Goal: Task Accomplishment & Management: Use online tool/utility

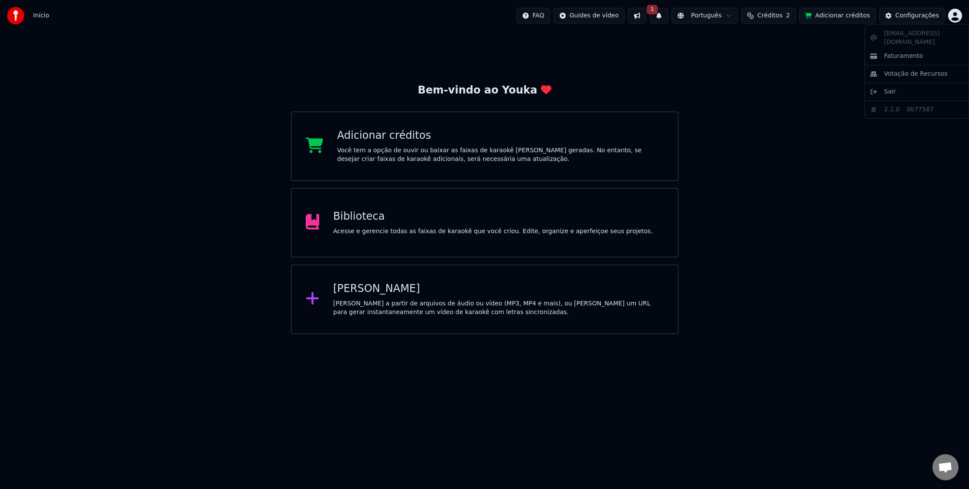
click at [954, 15] on html "Início FAQ Guides de vídeo 1 Português Créditos 2 Adicionar créditos Configuraç…" at bounding box center [484, 167] width 969 height 334
click at [840, 72] on html "Início FAQ Guides de vídeo 1 Português Créditos 2 Adicionar créditos Configuraç…" at bounding box center [484, 167] width 969 height 334
click at [393, 292] on div "[PERSON_NAME]" at bounding box center [498, 289] width 331 height 14
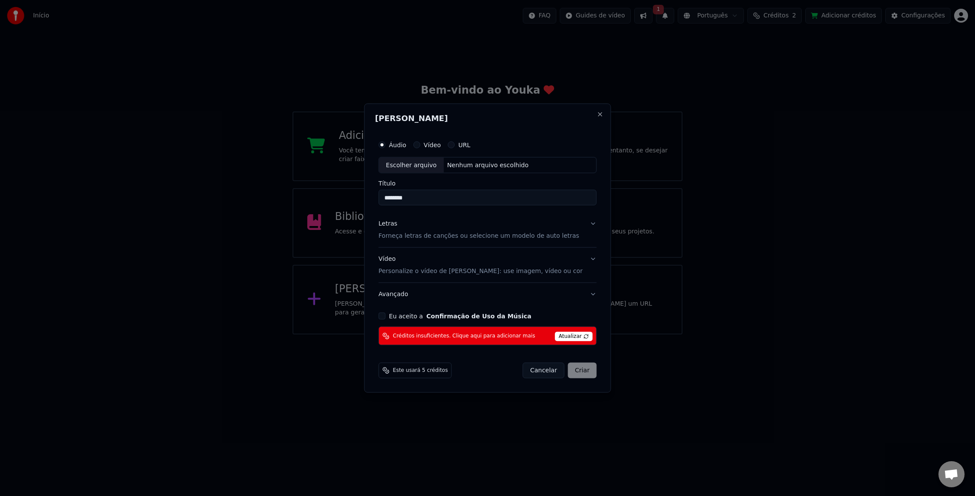
type input "********"
click at [420, 145] on button "Vídeo" at bounding box center [416, 144] width 7 height 7
click at [431, 165] on div "Escolher arquivo" at bounding box center [411, 165] width 65 height 16
type input "**********"
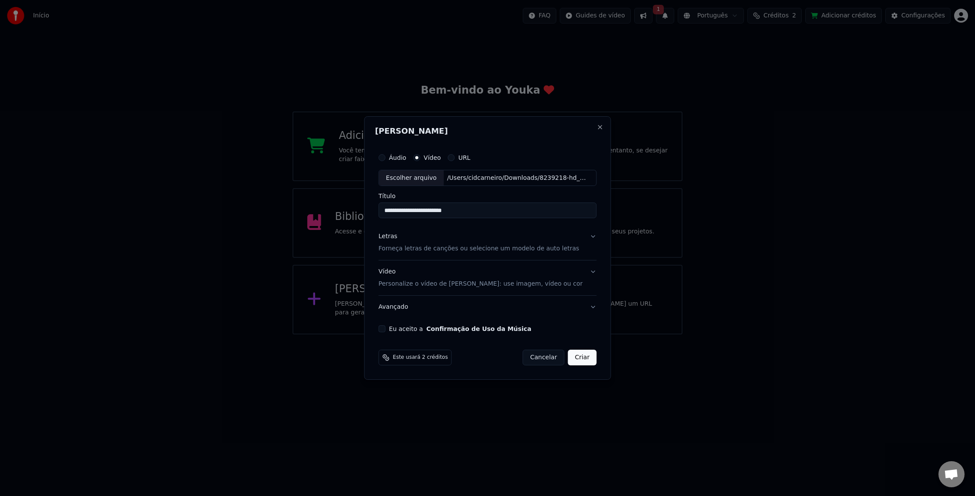
drag, startPoint x: 489, startPoint y: 209, endPoint x: 262, endPoint y: 232, distance: 228.8
click at [262, 232] on body "**********" at bounding box center [487, 167] width 975 height 334
click at [390, 158] on div "Áudio" at bounding box center [393, 157] width 28 height 7
click at [386, 158] on button "Áudio" at bounding box center [382, 157] width 7 height 7
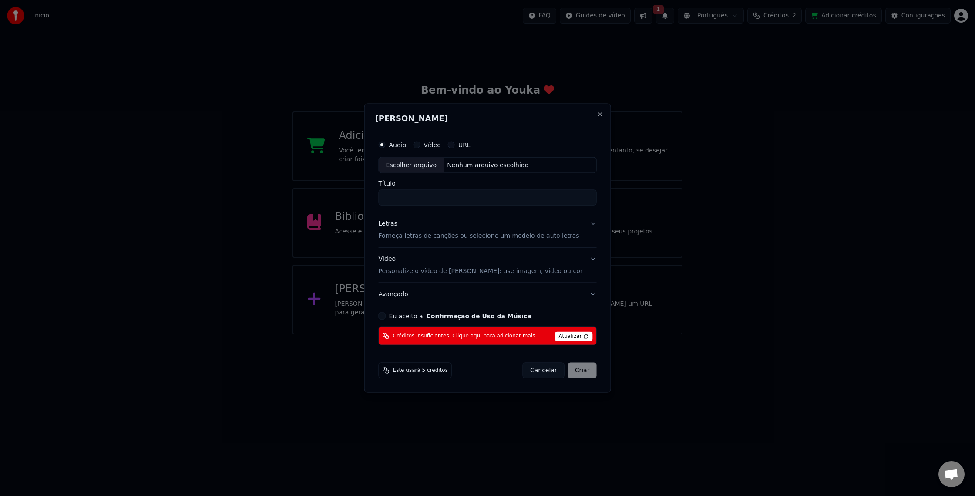
click at [412, 169] on div "Escolher arquivo" at bounding box center [411, 165] width 65 height 16
click at [457, 194] on input "**********" at bounding box center [488, 198] width 218 height 16
type input "********"
click at [397, 235] on p "Forneça letras de canções ou selecione um modelo de auto letras" at bounding box center [479, 236] width 201 height 9
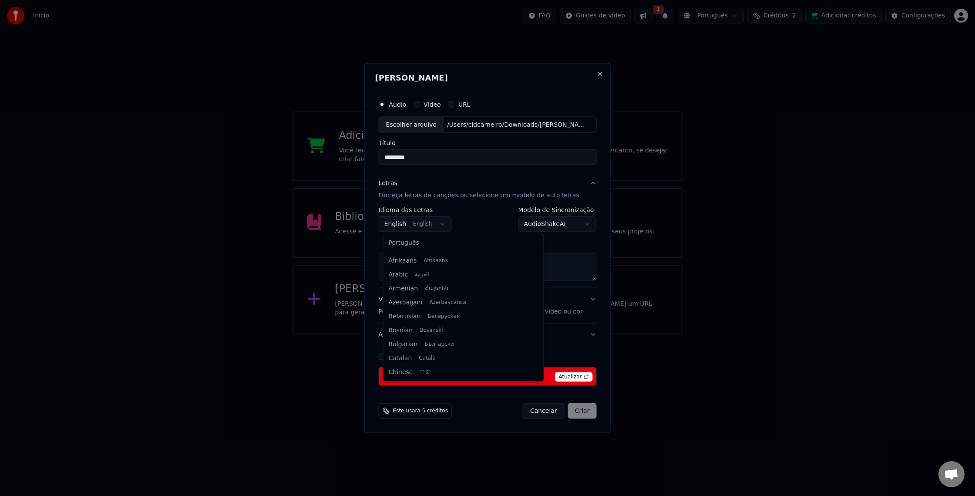
click at [401, 227] on body "**********" at bounding box center [487, 167] width 975 height 334
select select "**"
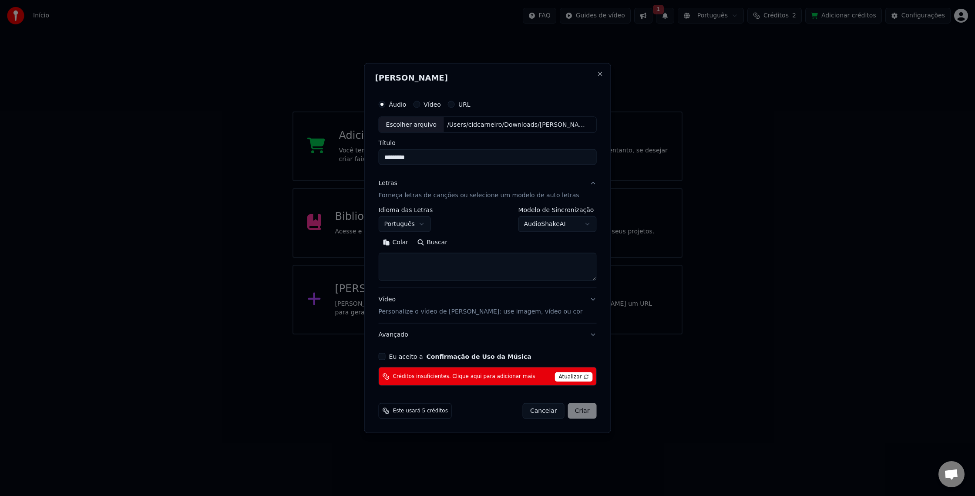
click at [396, 253] on div "Colar Buscar" at bounding box center [488, 258] width 218 height 45
click at [395, 256] on textarea at bounding box center [488, 267] width 218 height 28
paste textarea "**********"
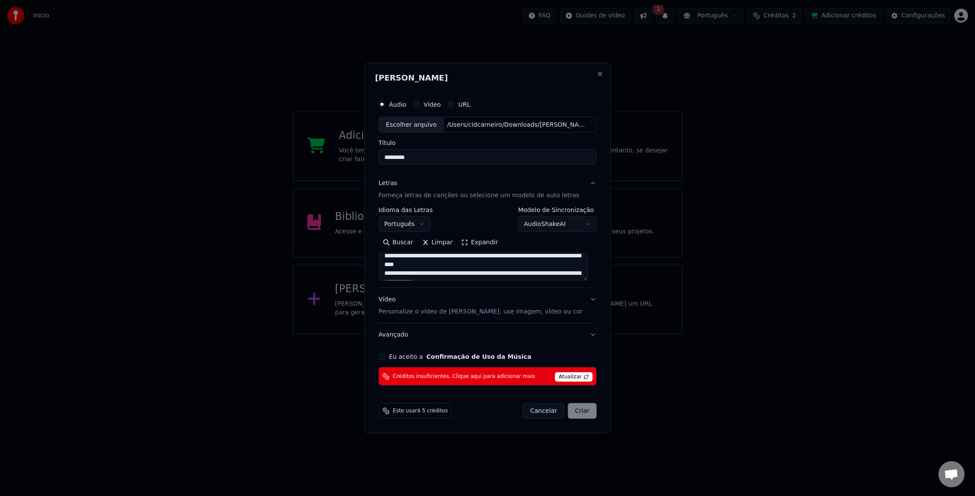
scroll to position [0, 0]
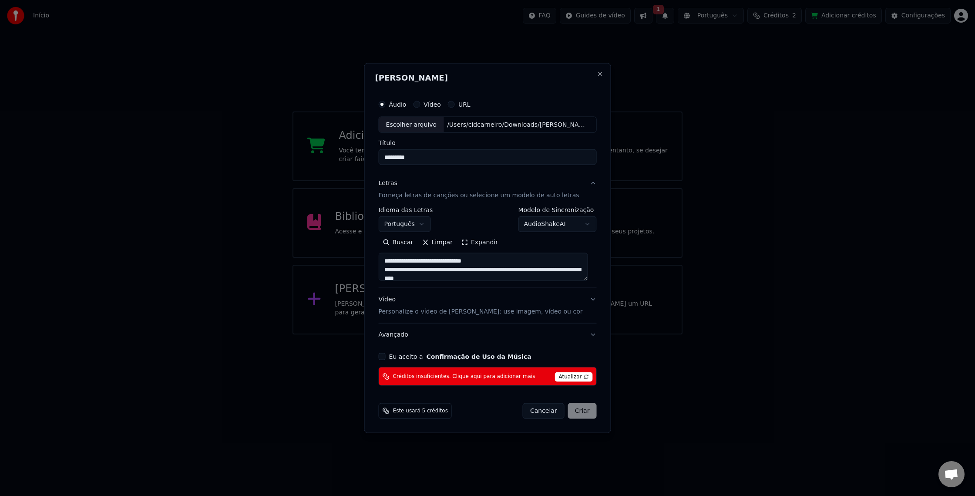
click at [430, 262] on textarea at bounding box center [483, 267] width 209 height 28
click at [452, 268] on textarea at bounding box center [483, 267] width 209 height 28
click at [457, 264] on textarea at bounding box center [483, 267] width 209 height 28
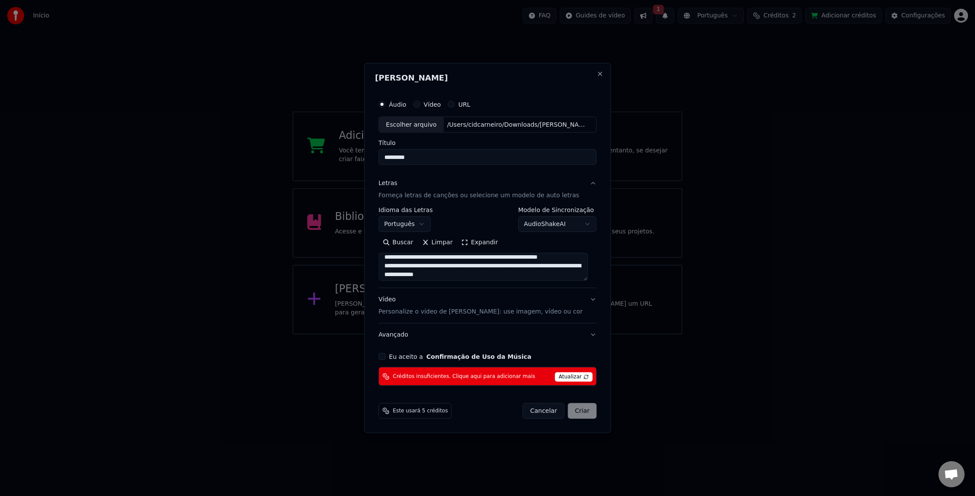
click at [464, 259] on textarea at bounding box center [483, 267] width 209 height 28
click at [560, 264] on textarea at bounding box center [483, 267] width 209 height 28
click at [538, 256] on textarea at bounding box center [483, 267] width 209 height 28
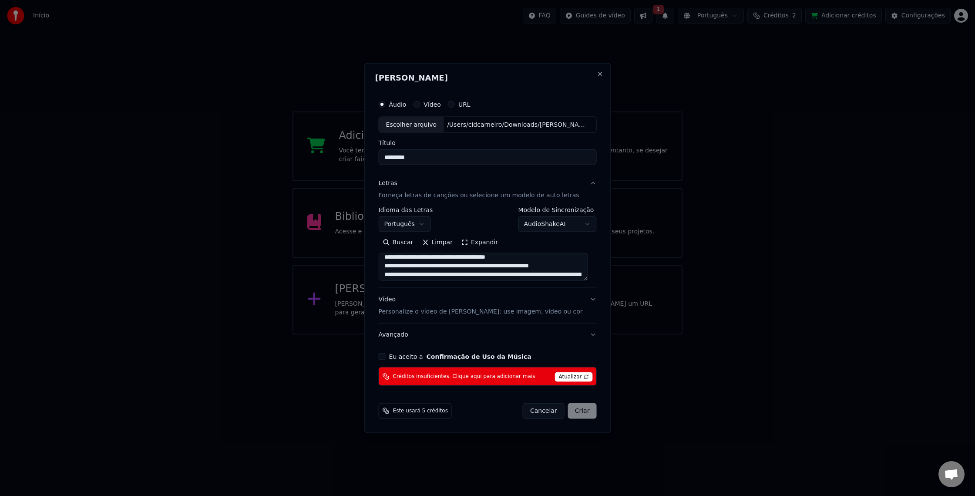
drag, startPoint x: 484, startPoint y: 265, endPoint x: 485, endPoint y: 324, distance: 59.7
click at [484, 265] on textarea at bounding box center [483, 267] width 209 height 28
click at [514, 264] on textarea at bounding box center [483, 267] width 209 height 28
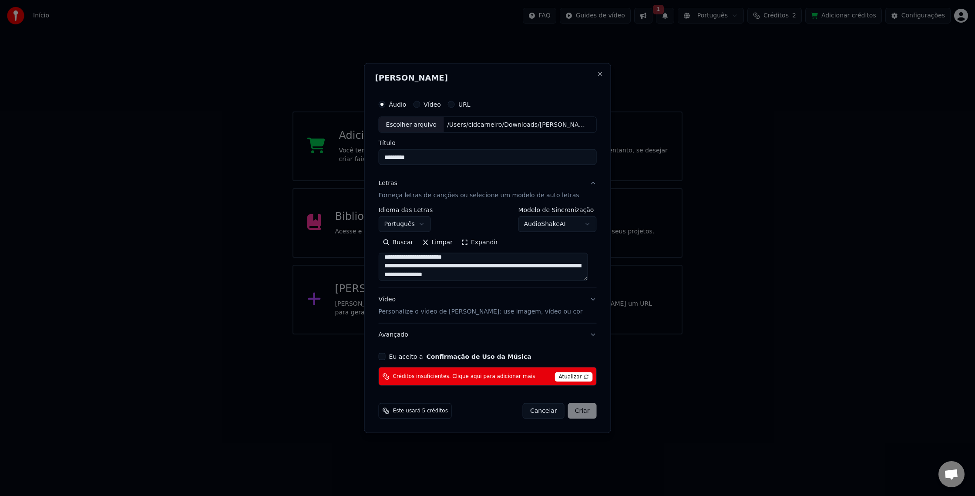
click at [472, 254] on textarea at bounding box center [483, 267] width 209 height 28
click at [496, 263] on textarea at bounding box center [483, 267] width 209 height 28
click at [493, 256] on textarea at bounding box center [483, 267] width 209 height 28
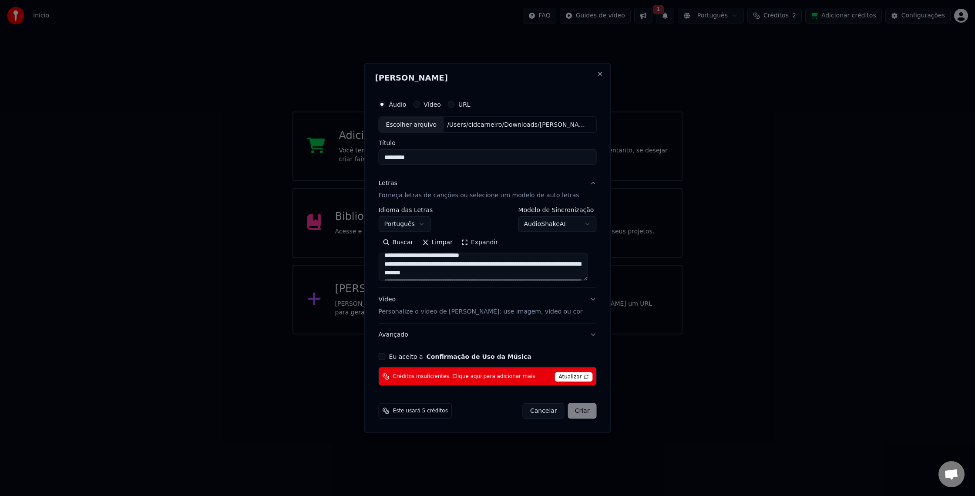
click at [449, 263] on textarea at bounding box center [483, 267] width 209 height 28
click at [526, 257] on textarea at bounding box center [483, 267] width 209 height 28
click at [553, 262] on textarea at bounding box center [483, 267] width 209 height 28
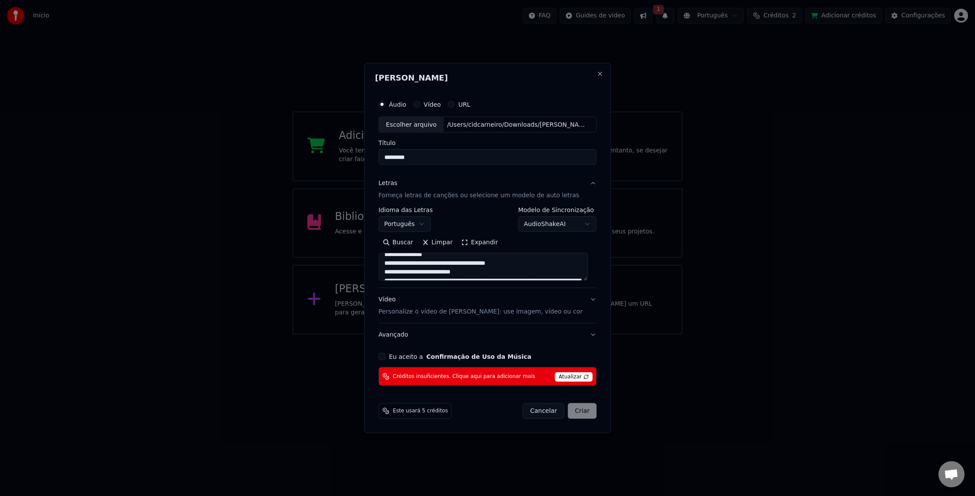
click at [482, 272] on textarea at bounding box center [483, 267] width 209 height 28
click at [472, 267] on textarea at bounding box center [483, 267] width 209 height 28
click at [447, 277] on textarea at bounding box center [483, 267] width 209 height 28
click at [446, 278] on textarea at bounding box center [483, 267] width 209 height 28
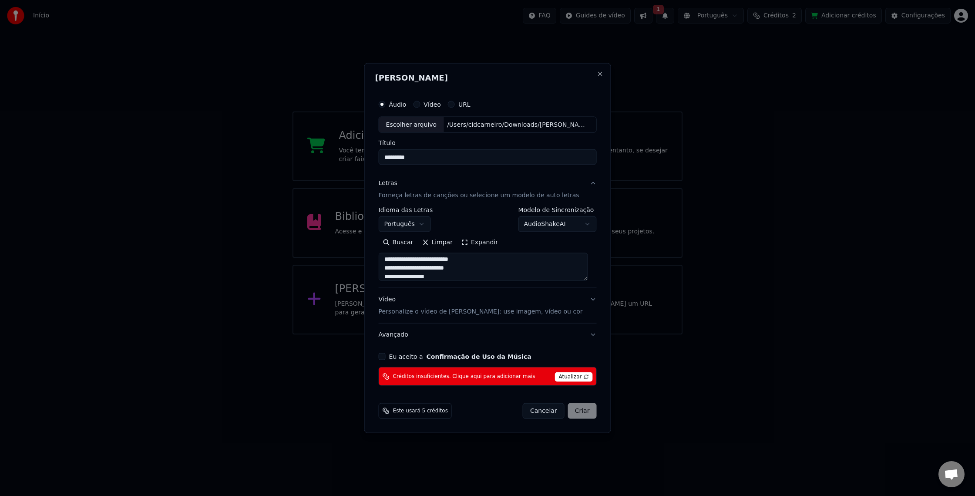
scroll to position [132, 0]
click at [389, 267] on textarea at bounding box center [483, 267] width 209 height 28
click at [479, 268] on textarea at bounding box center [483, 267] width 209 height 28
drag, startPoint x: 481, startPoint y: 278, endPoint x: 482, endPoint y: 273, distance: 5.0
click at [482, 277] on textarea at bounding box center [483, 267] width 209 height 28
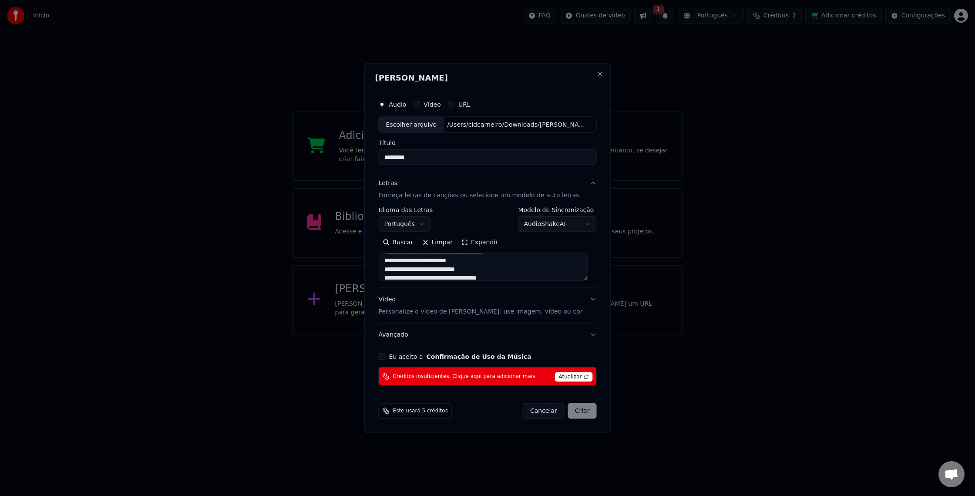
scroll to position [162, 0]
click at [442, 254] on textarea at bounding box center [483, 267] width 209 height 28
click at [441, 254] on textarea at bounding box center [483, 267] width 209 height 28
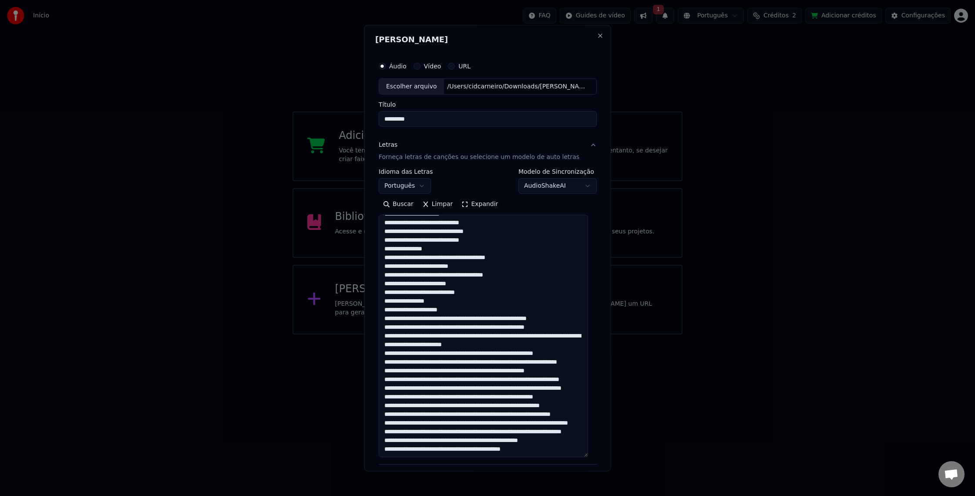
drag, startPoint x: 591, startPoint y: 279, endPoint x: 594, endPoint y: 446, distance: 167.7
click at [594, 446] on div "**********" at bounding box center [487, 248] width 247 height 446
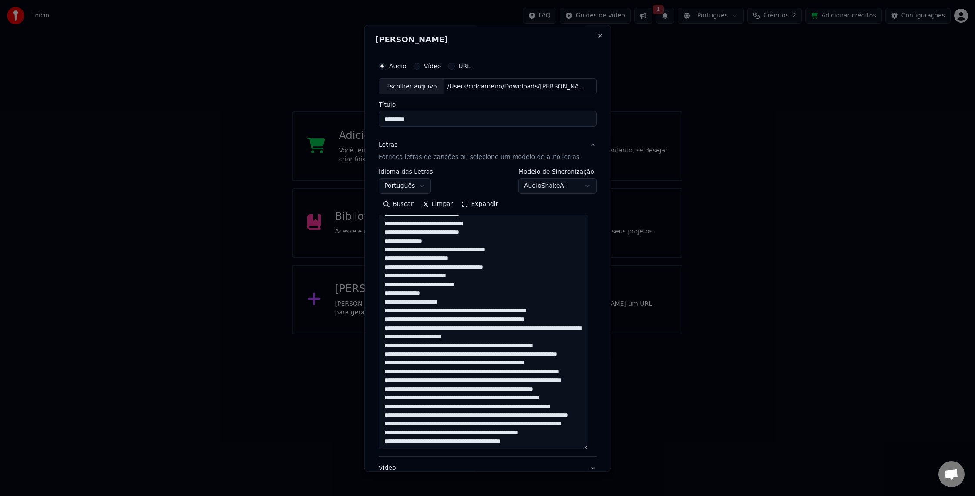
scroll to position [160, 0]
click at [463, 231] on textarea at bounding box center [483, 332] width 209 height 235
click at [455, 228] on textarea at bounding box center [483, 332] width 209 height 235
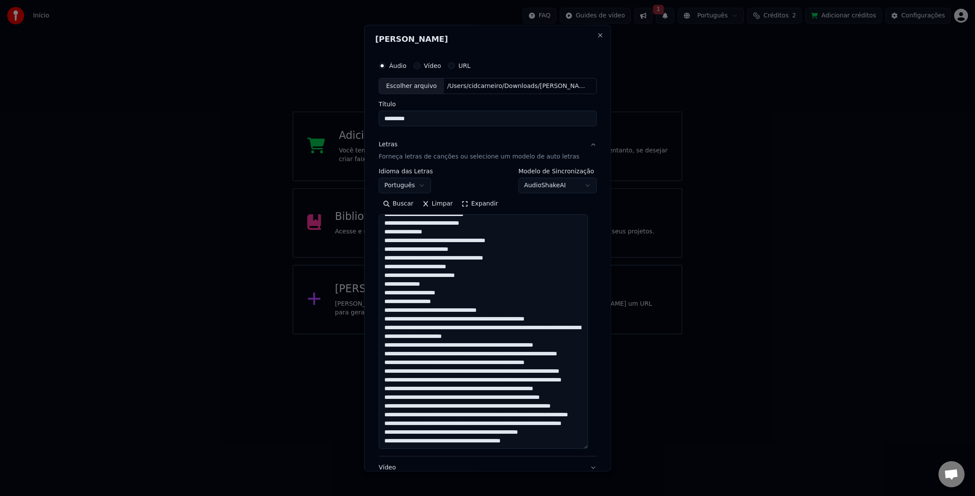
click at [469, 231] on textarea at bounding box center [483, 332] width 209 height 235
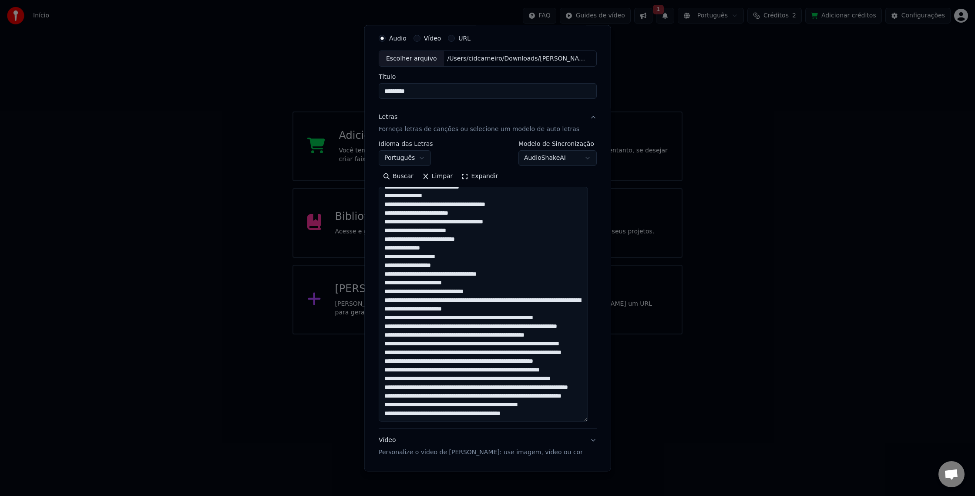
scroll to position [29, 0]
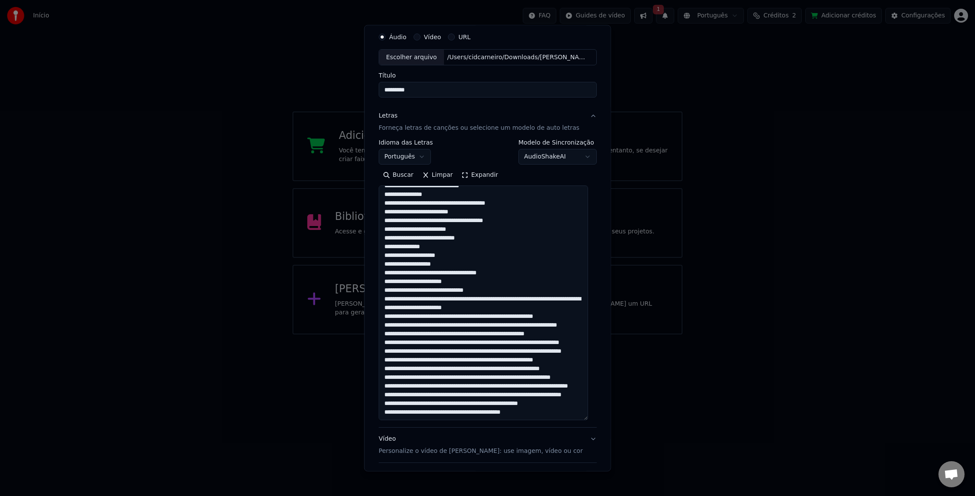
click at [550, 219] on textarea at bounding box center [483, 303] width 209 height 235
click at [549, 222] on textarea at bounding box center [483, 303] width 209 height 235
click at [505, 225] on textarea at bounding box center [483, 304] width 209 height 235
click at [506, 233] on textarea at bounding box center [483, 303] width 209 height 235
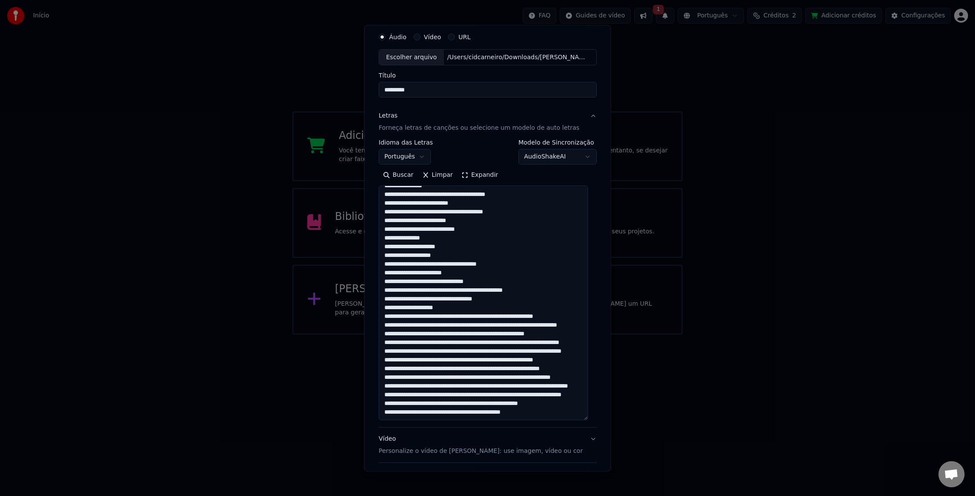
click at [452, 237] on textarea at bounding box center [483, 303] width 209 height 235
click at [480, 244] on textarea at bounding box center [483, 303] width 209 height 235
click at [449, 254] on textarea at bounding box center [483, 303] width 209 height 235
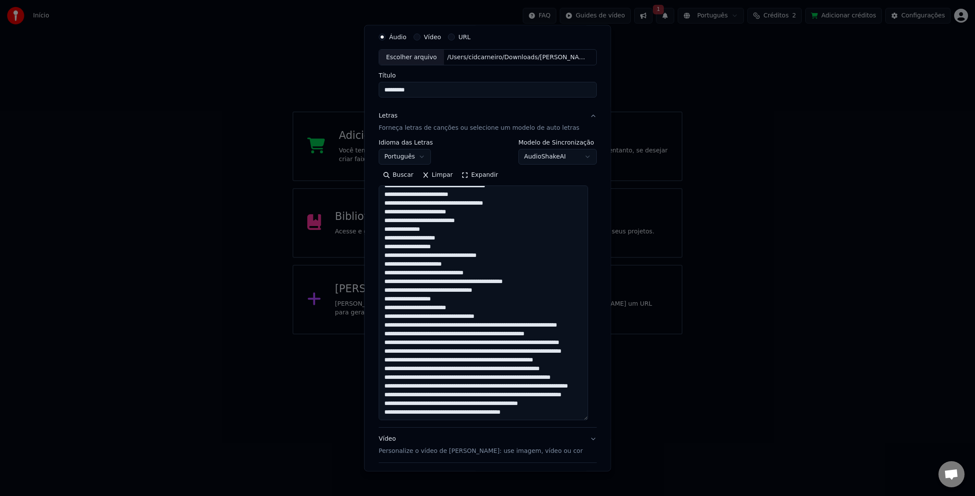
scroll to position [184, 0]
click at [433, 260] on textarea at bounding box center [483, 303] width 209 height 235
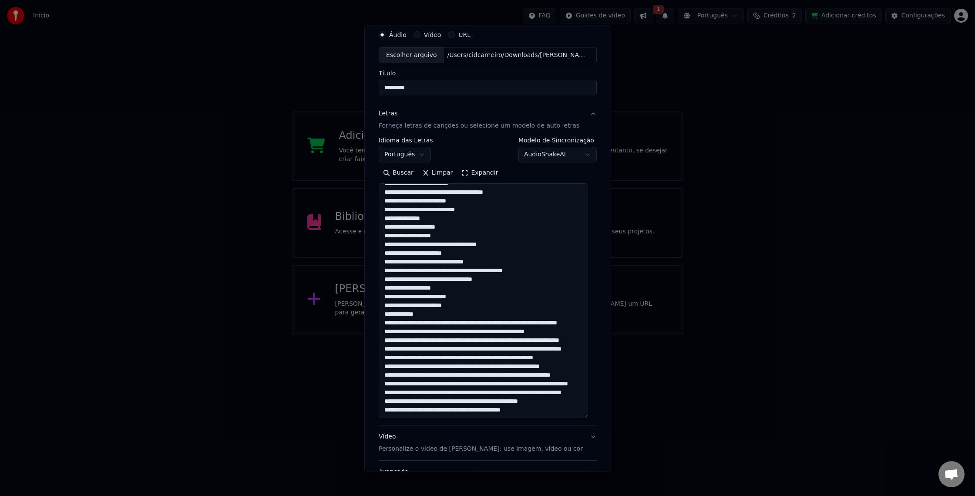
scroll to position [33, 0]
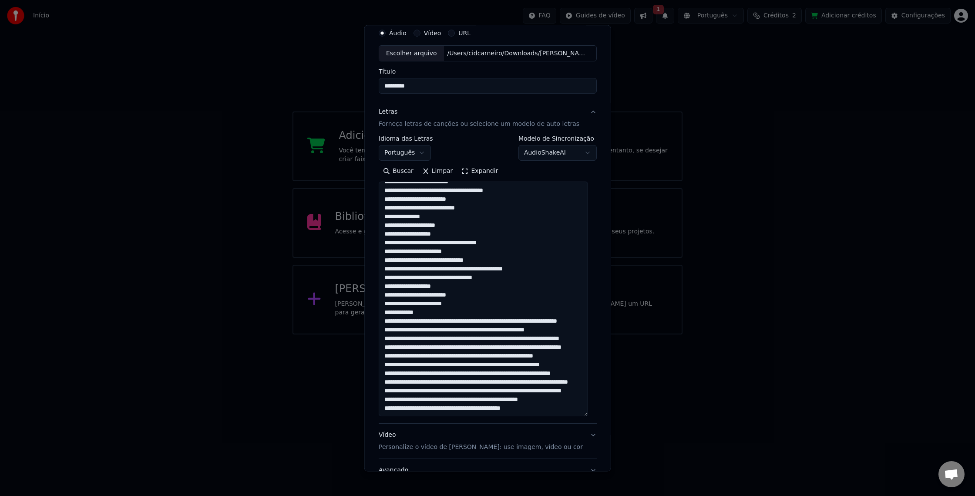
click at [498, 254] on textarea at bounding box center [483, 299] width 209 height 235
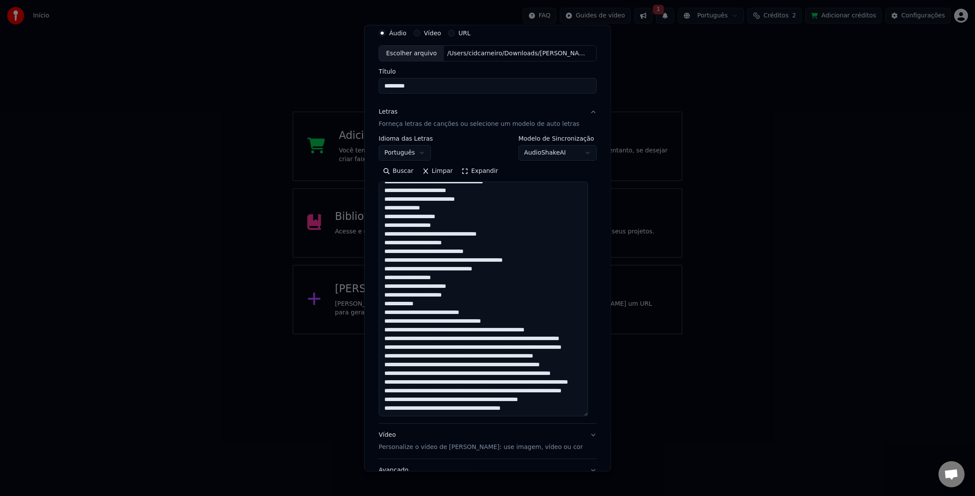
click at [520, 258] on textarea at bounding box center [483, 299] width 209 height 235
click at [465, 270] on textarea at bounding box center [483, 299] width 209 height 235
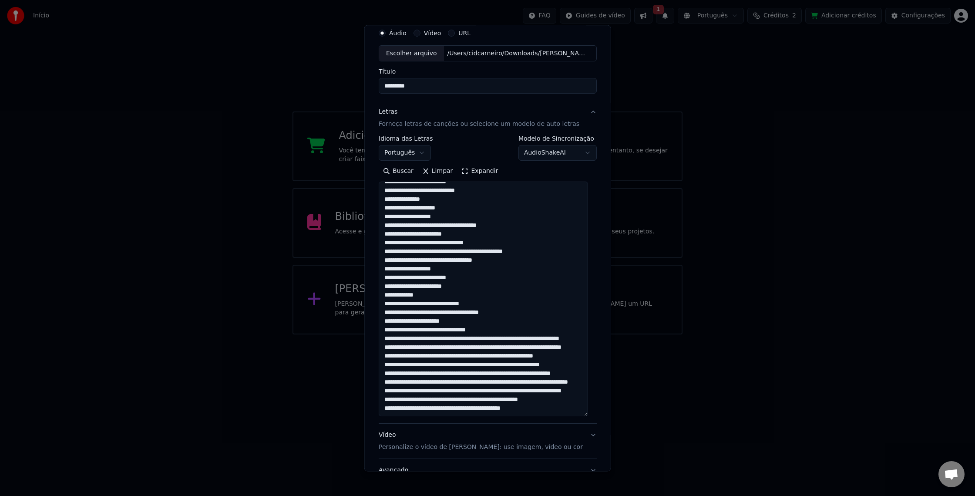
click at [492, 275] on textarea at bounding box center [483, 299] width 209 height 235
click at [521, 278] on textarea at bounding box center [483, 299] width 209 height 235
click at [520, 282] on textarea at bounding box center [483, 299] width 209 height 235
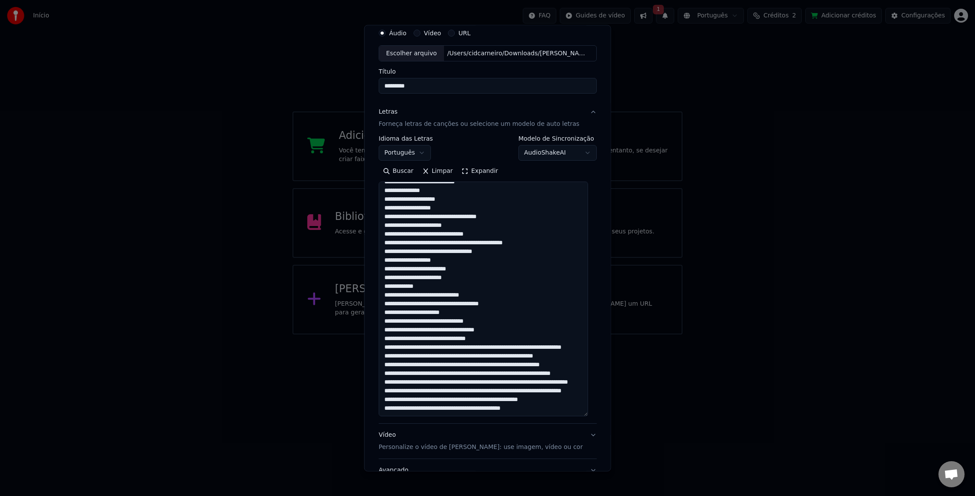
click at [490, 290] on textarea at bounding box center [483, 299] width 209 height 235
click at [528, 301] on textarea at bounding box center [483, 299] width 209 height 235
click at [528, 302] on textarea at bounding box center [483, 299] width 209 height 235
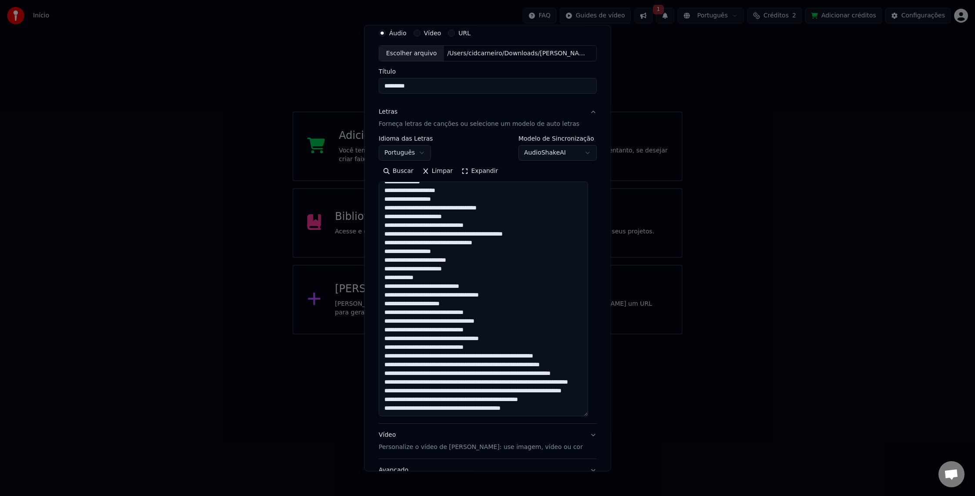
click at [487, 307] on textarea at bounding box center [483, 299] width 209 height 235
click at [493, 317] on textarea at bounding box center [483, 299] width 209 height 235
click at [495, 309] on textarea at bounding box center [483, 299] width 209 height 235
click at [494, 313] on textarea at bounding box center [483, 299] width 209 height 235
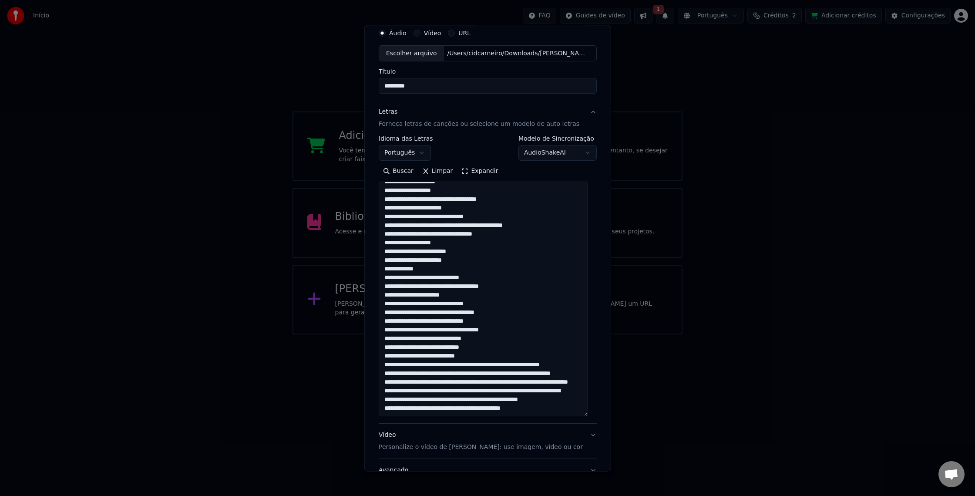
click at [472, 322] on textarea at bounding box center [483, 299] width 209 height 235
click at [519, 330] on textarea at bounding box center [483, 299] width 209 height 235
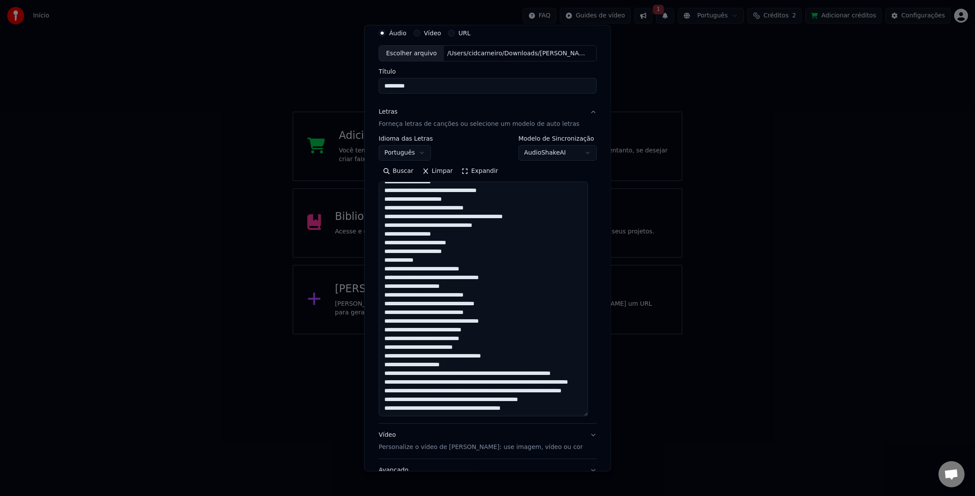
click at [457, 335] on textarea at bounding box center [483, 299] width 209 height 235
click at [467, 337] on textarea at bounding box center [483, 299] width 209 height 235
click at [459, 349] on textarea at bounding box center [483, 299] width 209 height 235
click at [456, 346] on textarea at bounding box center [483, 299] width 209 height 235
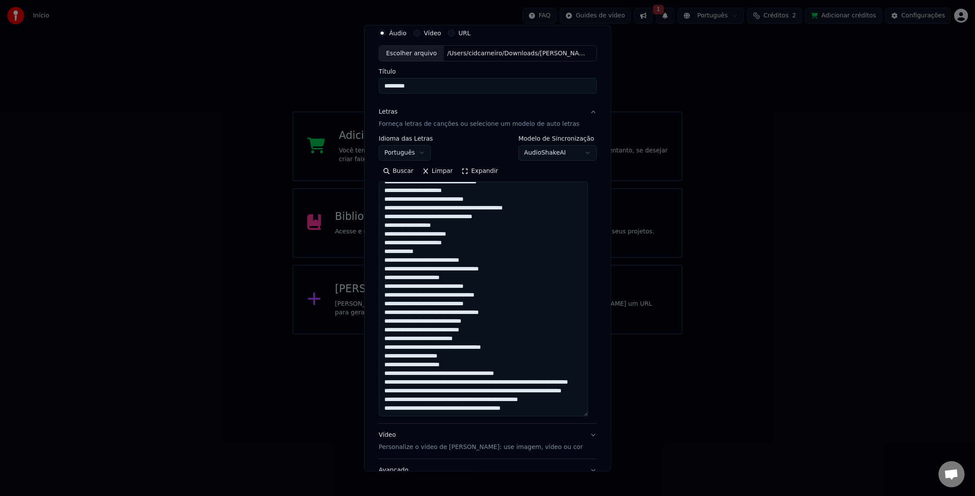
click at [440, 354] on textarea at bounding box center [483, 299] width 209 height 235
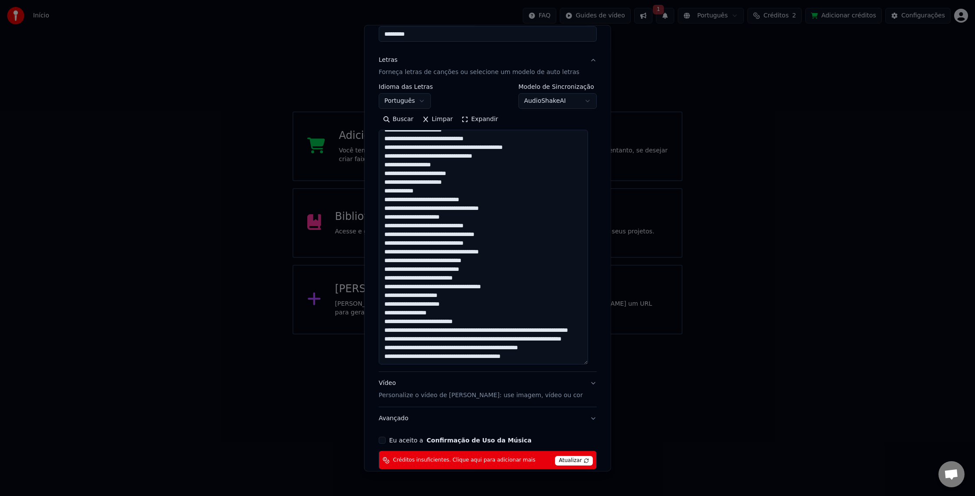
scroll to position [91, 0]
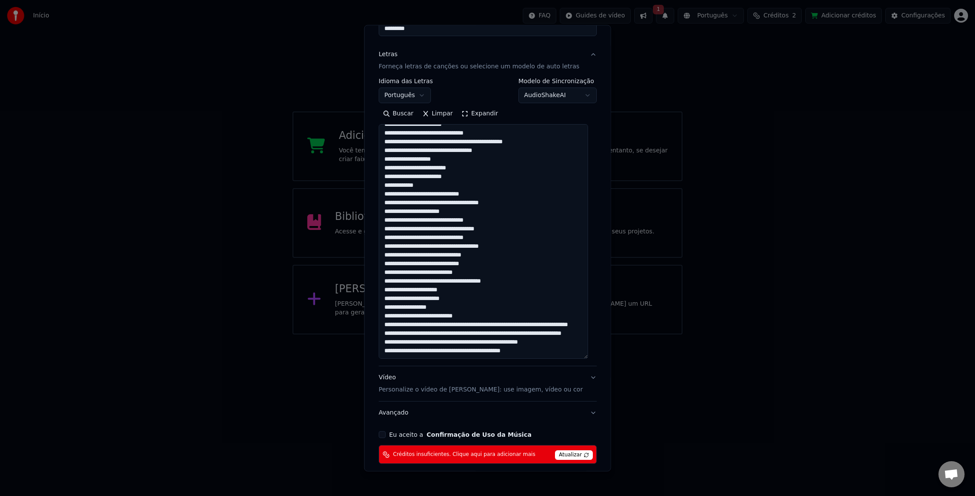
click at [487, 288] on textarea at bounding box center [483, 242] width 209 height 235
click at [466, 298] on textarea at bounding box center [483, 242] width 209 height 235
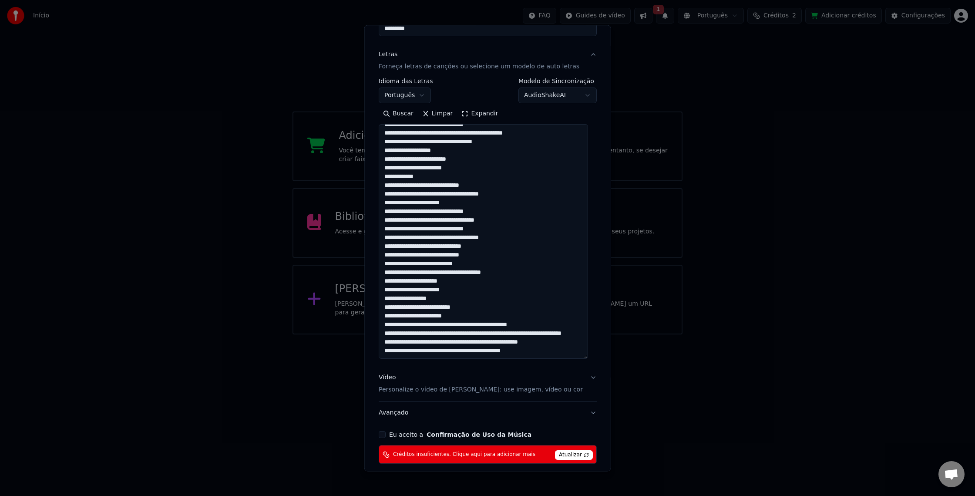
scroll to position [96, 0]
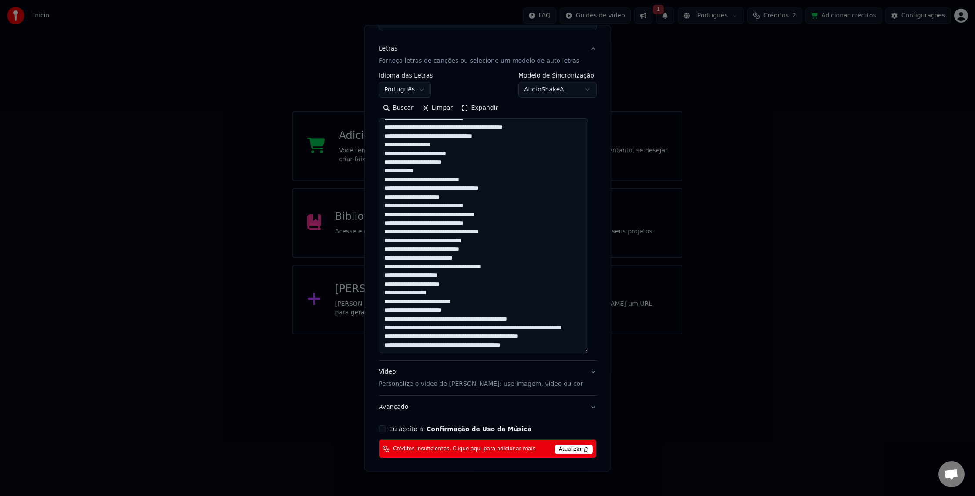
click at [457, 307] on textarea at bounding box center [483, 236] width 209 height 235
click at [457, 301] on textarea at bounding box center [483, 236] width 209 height 235
click at [479, 310] on textarea at bounding box center [483, 236] width 209 height 235
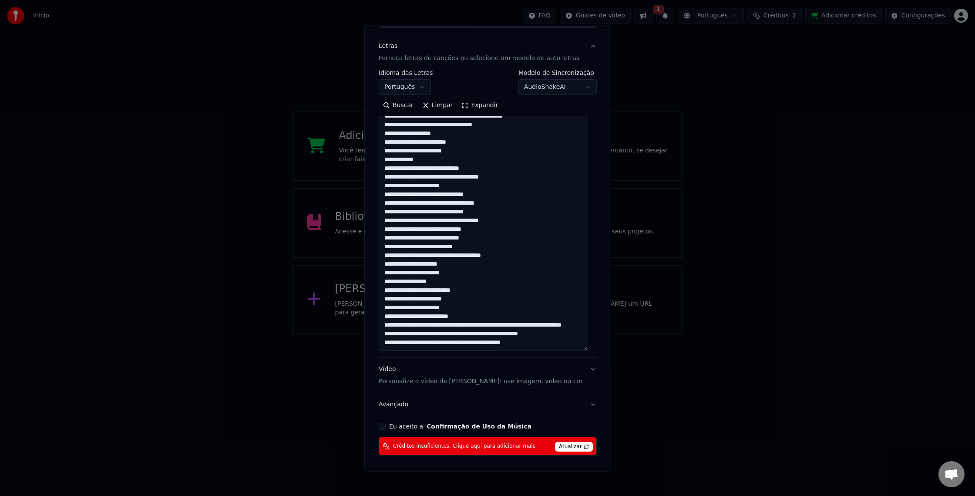
scroll to position [233, 0]
click at [479, 308] on textarea at bounding box center [483, 233] width 209 height 235
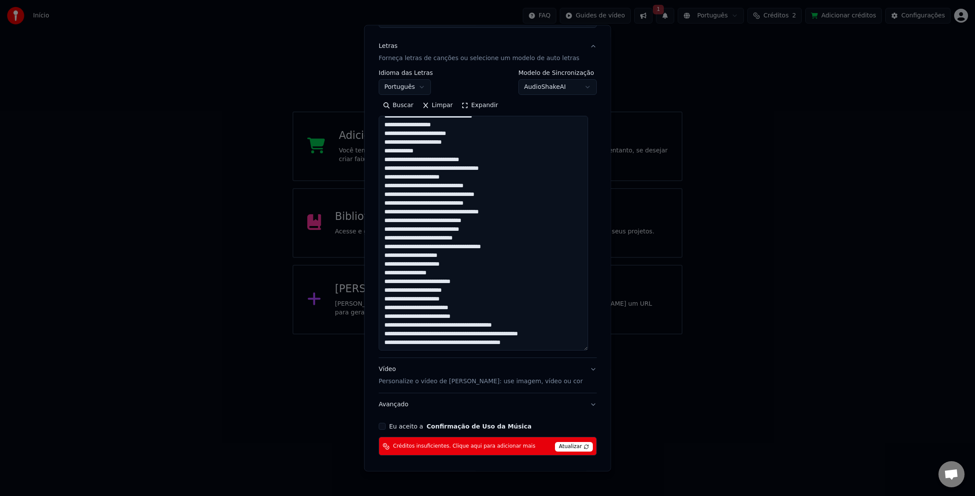
scroll to position [233, 0]
click at [463, 317] on textarea at bounding box center [483, 233] width 209 height 235
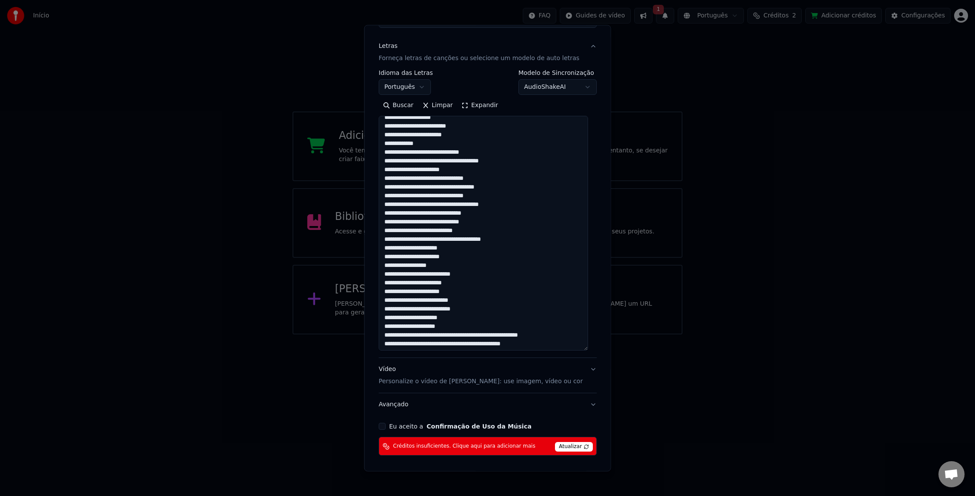
scroll to position [233, 0]
click at [459, 324] on textarea at bounding box center [483, 233] width 209 height 235
click at [498, 327] on textarea at bounding box center [483, 233] width 209 height 235
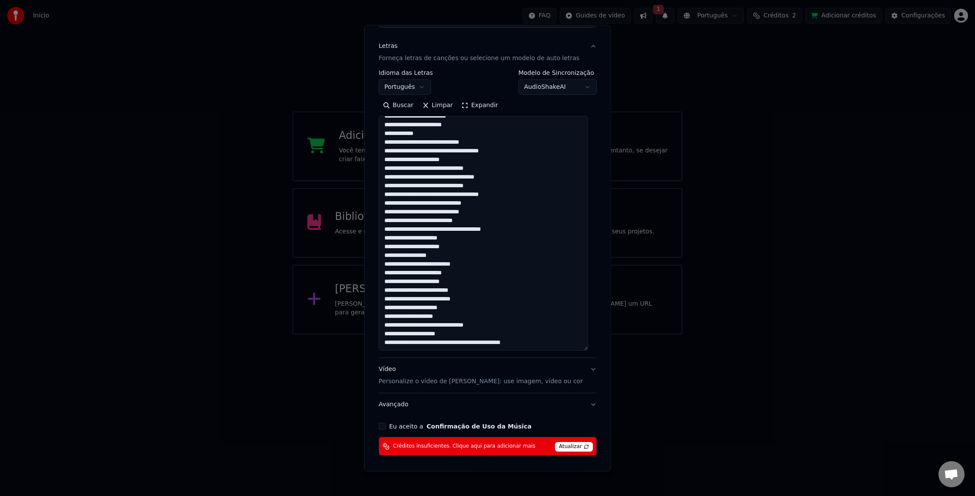
click at [469, 330] on textarea at bounding box center [483, 233] width 209 height 235
click at [433, 342] on textarea at bounding box center [483, 233] width 209 height 235
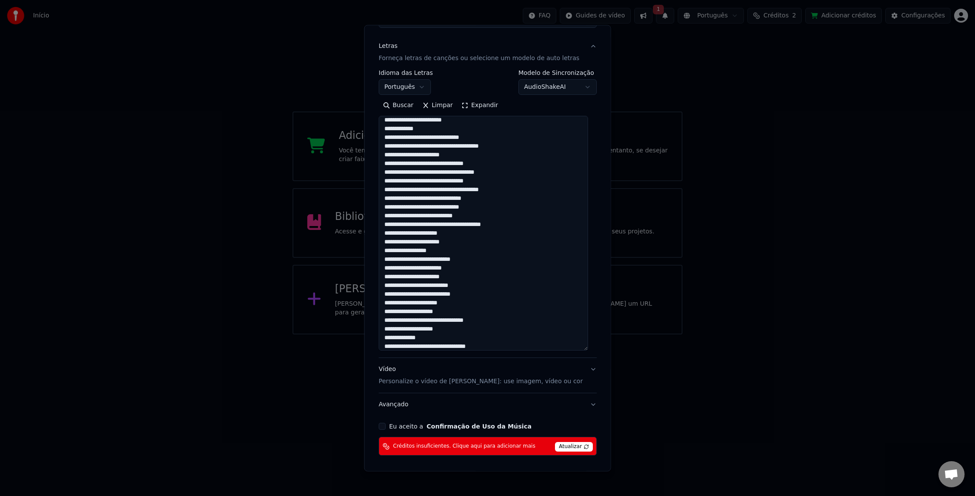
click at [499, 342] on textarea at bounding box center [483, 233] width 209 height 235
click at [497, 343] on textarea at bounding box center [483, 233] width 209 height 235
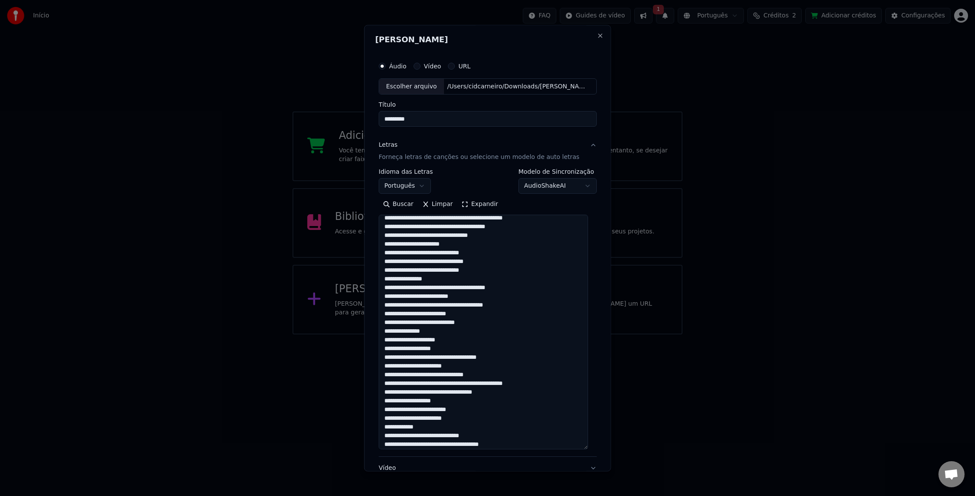
scroll to position [54, 0]
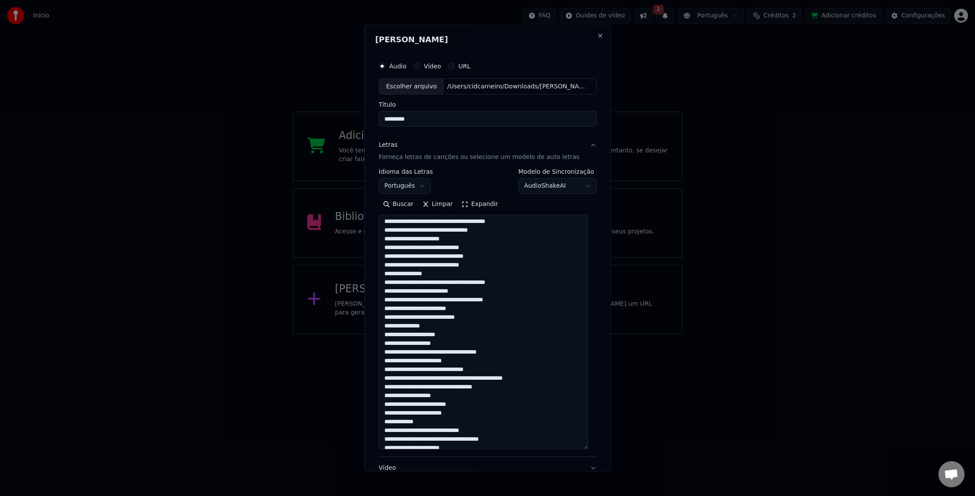
click at [471, 379] on textarea at bounding box center [483, 332] width 209 height 235
click at [451, 280] on textarea at bounding box center [483, 332] width 209 height 235
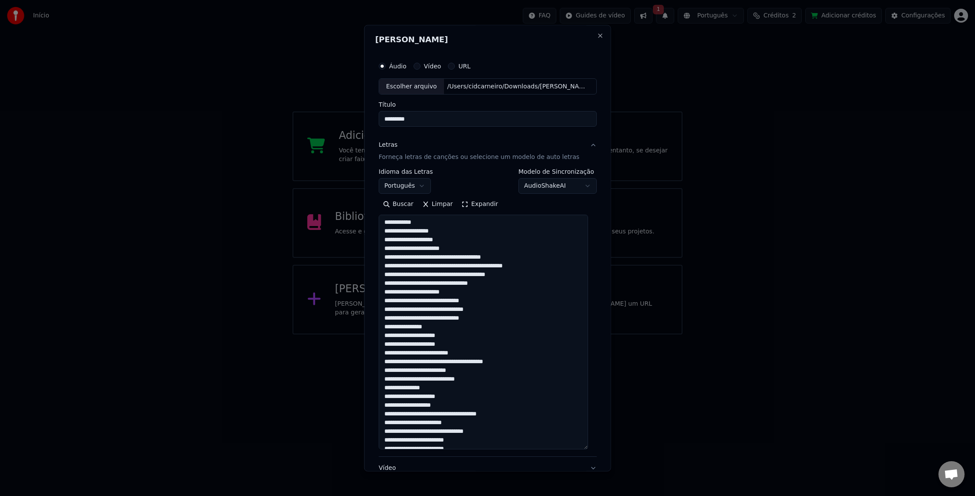
scroll to position [0, 0]
click at [422, 266] on textarea at bounding box center [483, 332] width 209 height 235
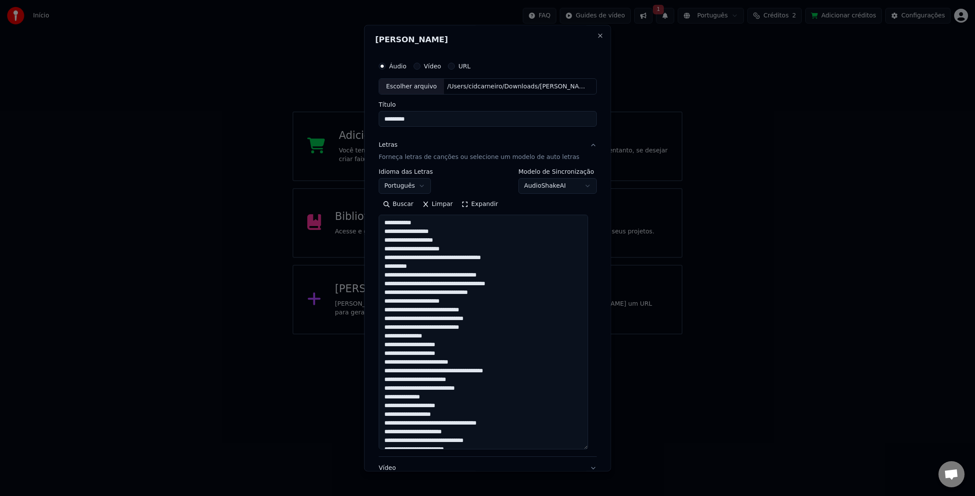
click at [517, 260] on textarea at bounding box center [483, 332] width 209 height 235
click at [520, 254] on textarea at bounding box center [483, 332] width 209 height 235
type textarea "**********"
click at [543, 200] on div "Buscar Limpar Expandir" at bounding box center [488, 205] width 218 height 14
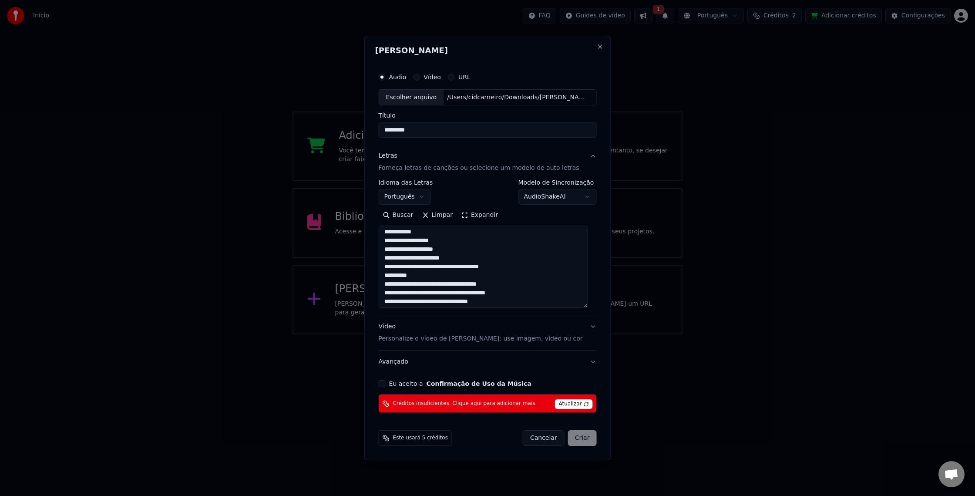
scroll to position [0, 0]
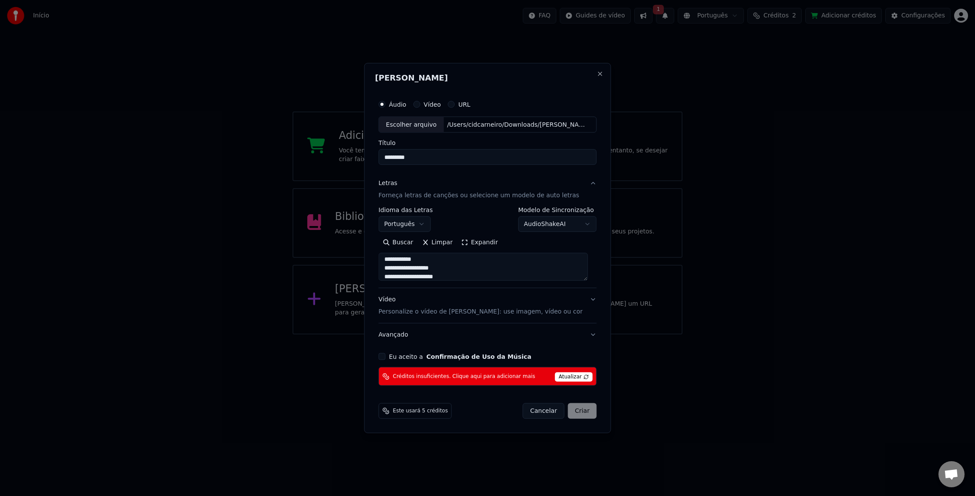
drag, startPoint x: 587, startPoint y: 317, endPoint x: 494, endPoint y: 245, distance: 117.8
click at [492, 245] on div "Buscar Limpar Expandir" at bounding box center [488, 258] width 218 height 45
click at [406, 311] on p "Personalize o vídeo de [PERSON_NAME]: use imagem, vídeo ou cor" at bounding box center [481, 311] width 204 height 9
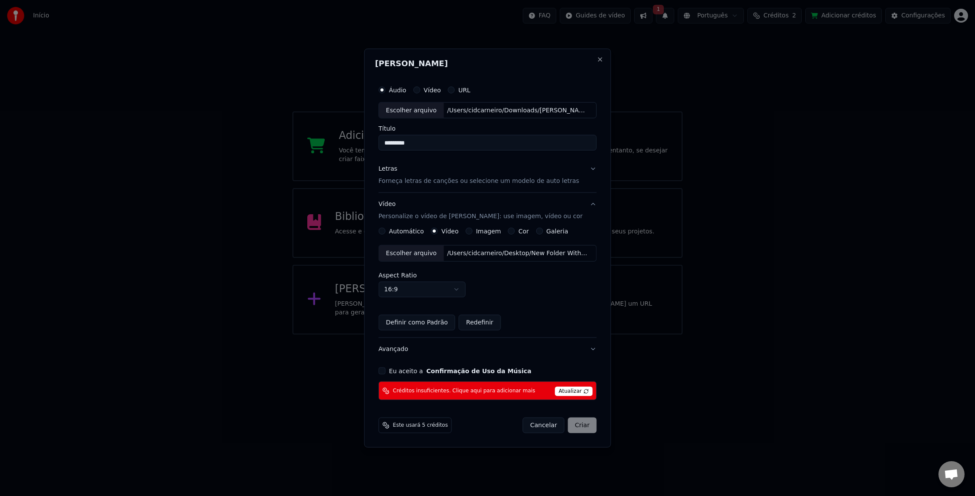
click at [424, 252] on div "Escolher arquivo" at bounding box center [411, 254] width 65 height 16
click at [444, 180] on p "Forneça letras de canções ou selecione um modelo de auto letras" at bounding box center [479, 181] width 201 height 9
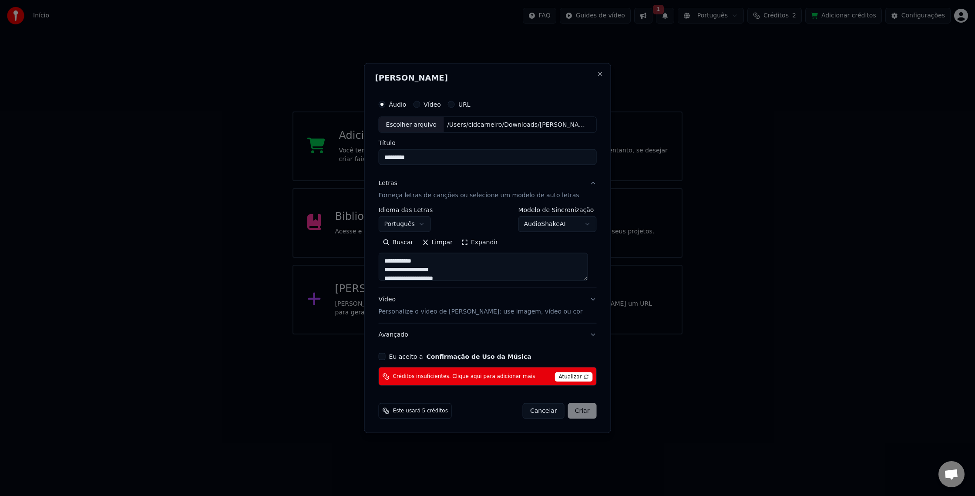
scroll to position [493, 0]
drag, startPoint x: 388, startPoint y: 262, endPoint x: 450, endPoint y: 400, distance: 151.3
click at [450, 400] on form "**********" at bounding box center [487, 257] width 225 height 331
select select
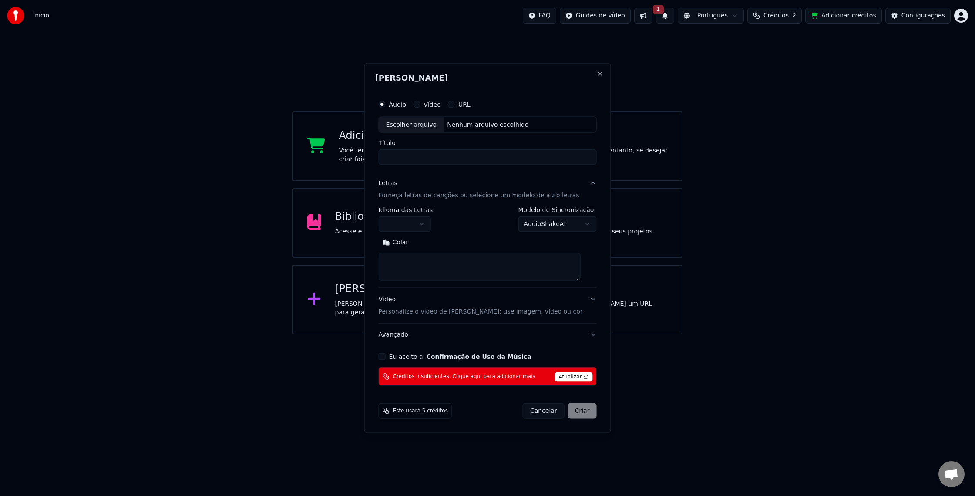
scroll to position [0, 0]
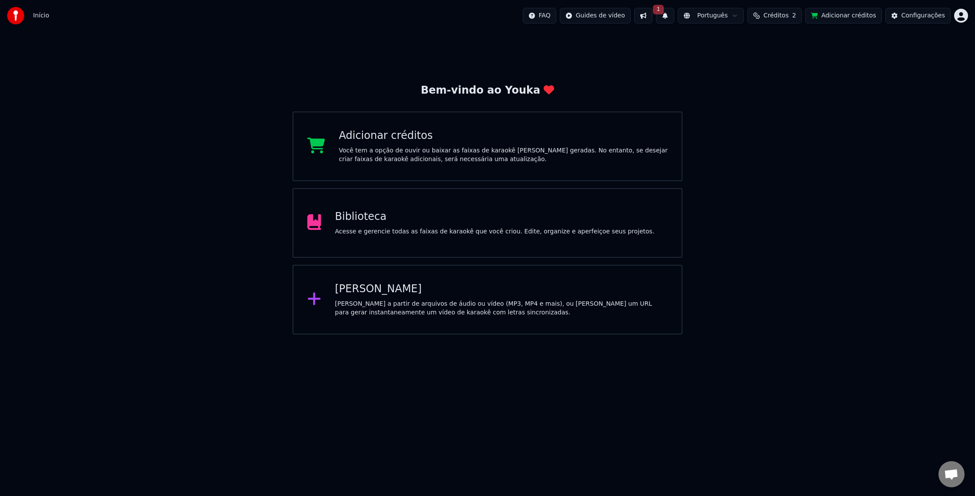
click at [958, 12] on html "Início FAQ Guides de vídeo 1 Português Créditos 2 Adicionar créditos Configuraç…" at bounding box center [487, 167] width 975 height 334
click at [904, 85] on div "Sair" at bounding box center [923, 92] width 100 height 14
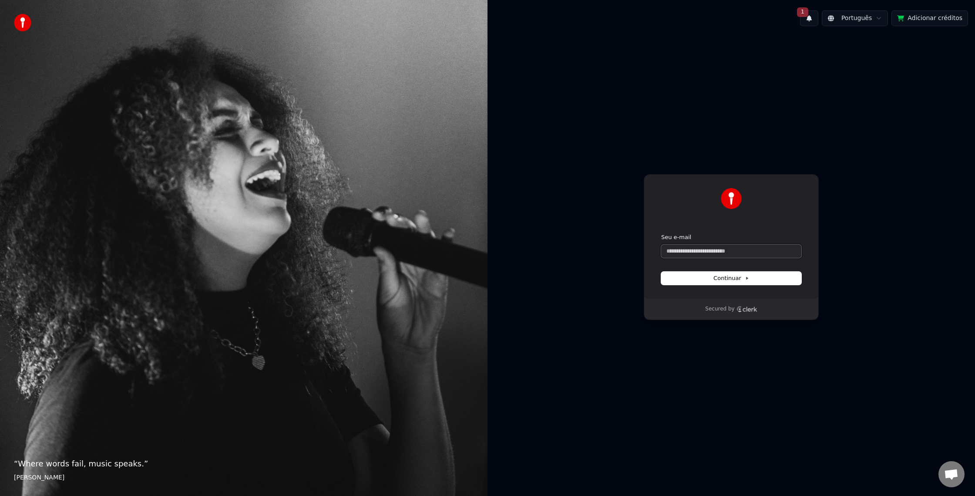
click at [702, 256] on input "Seu e-mail" at bounding box center [731, 251] width 140 height 13
click at [700, 247] on input "Seu e-mail" at bounding box center [731, 251] width 140 height 13
click at [732, 277] on span "Continuar" at bounding box center [732, 278] width 36 height 8
type input "**********"
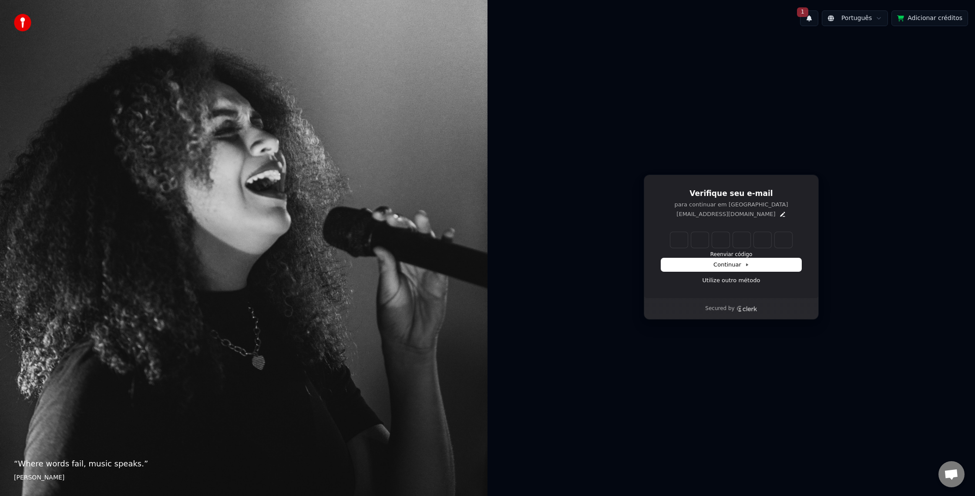
drag, startPoint x: 199, startPoint y: 425, endPoint x: 680, endPoint y: 240, distance: 515.8
click at [680, 240] on input "Enter verification code" at bounding box center [732, 240] width 122 height 16
type input "*"
type input "******"
